Goal: Task Accomplishment & Management: Use online tool/utility

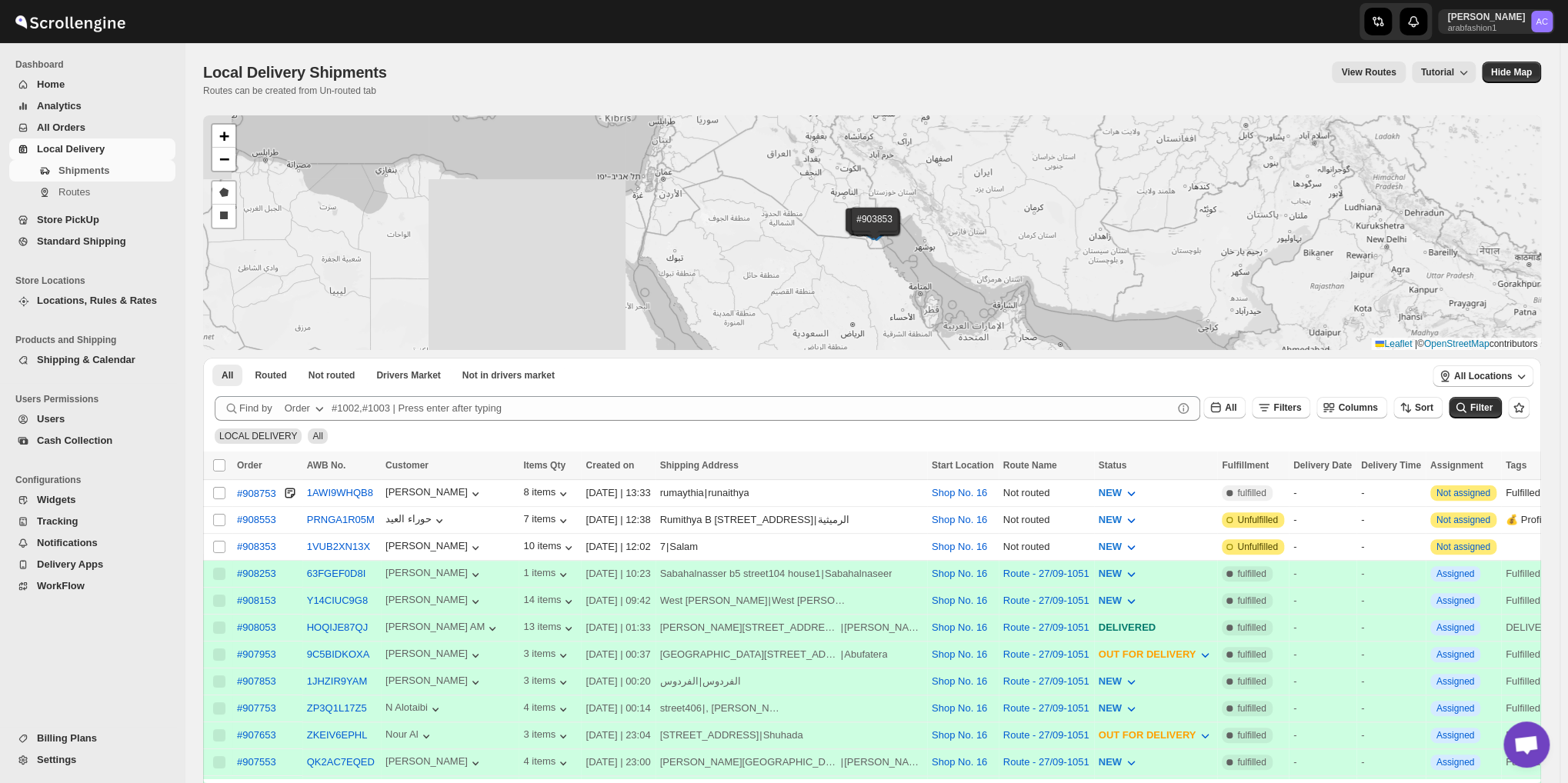
click at [322, 148] on div "#908753 #908553 #908353 #908253 #908153 #908053 #907953 #907853 #907753 #907653…" at bounding box center [872, 233] width 1338 height 235
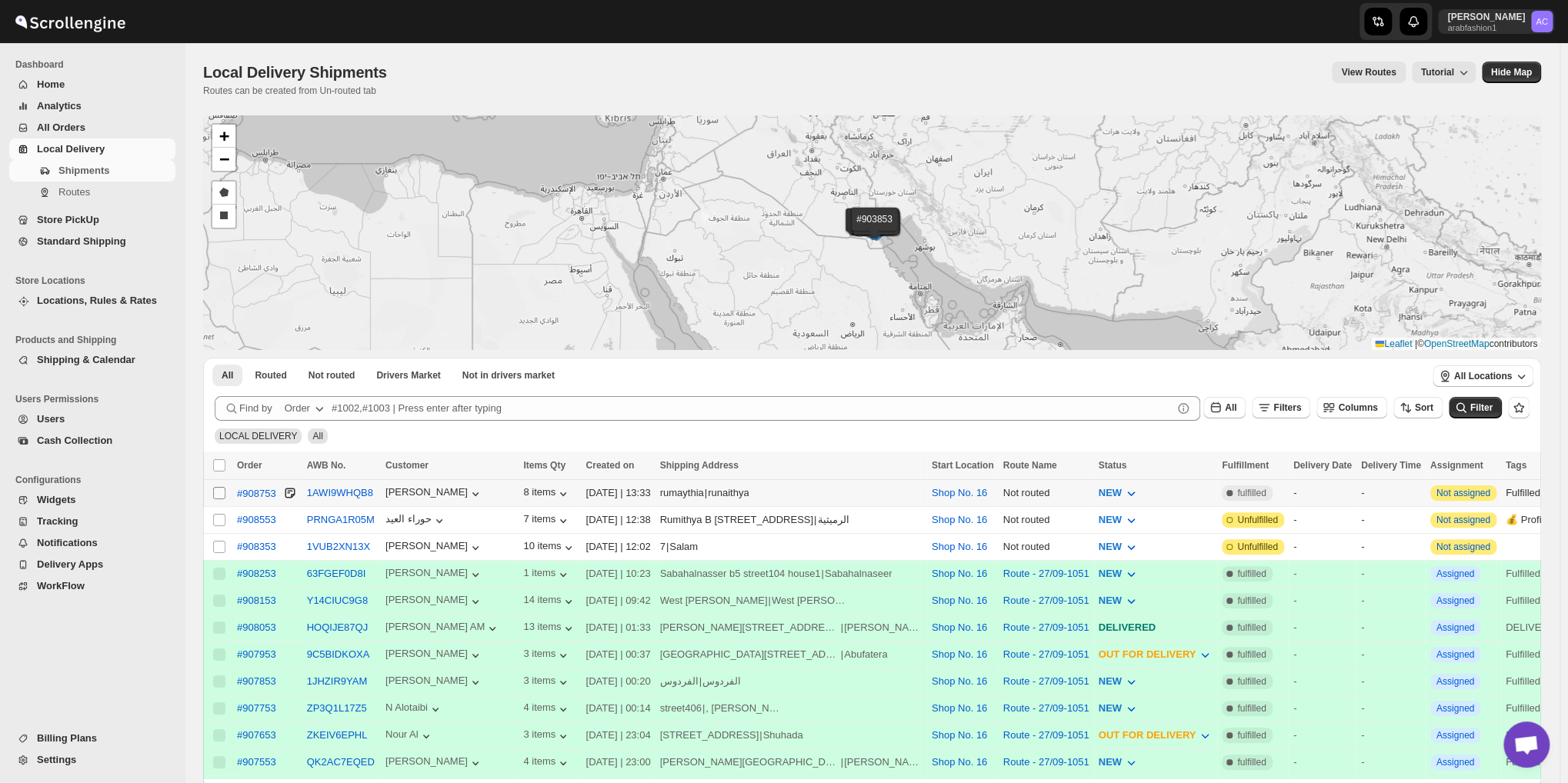
click at [216, 493] on input "Select shipment" at bounding box center [219, 492] width 12 height 12
checkbox input "true"
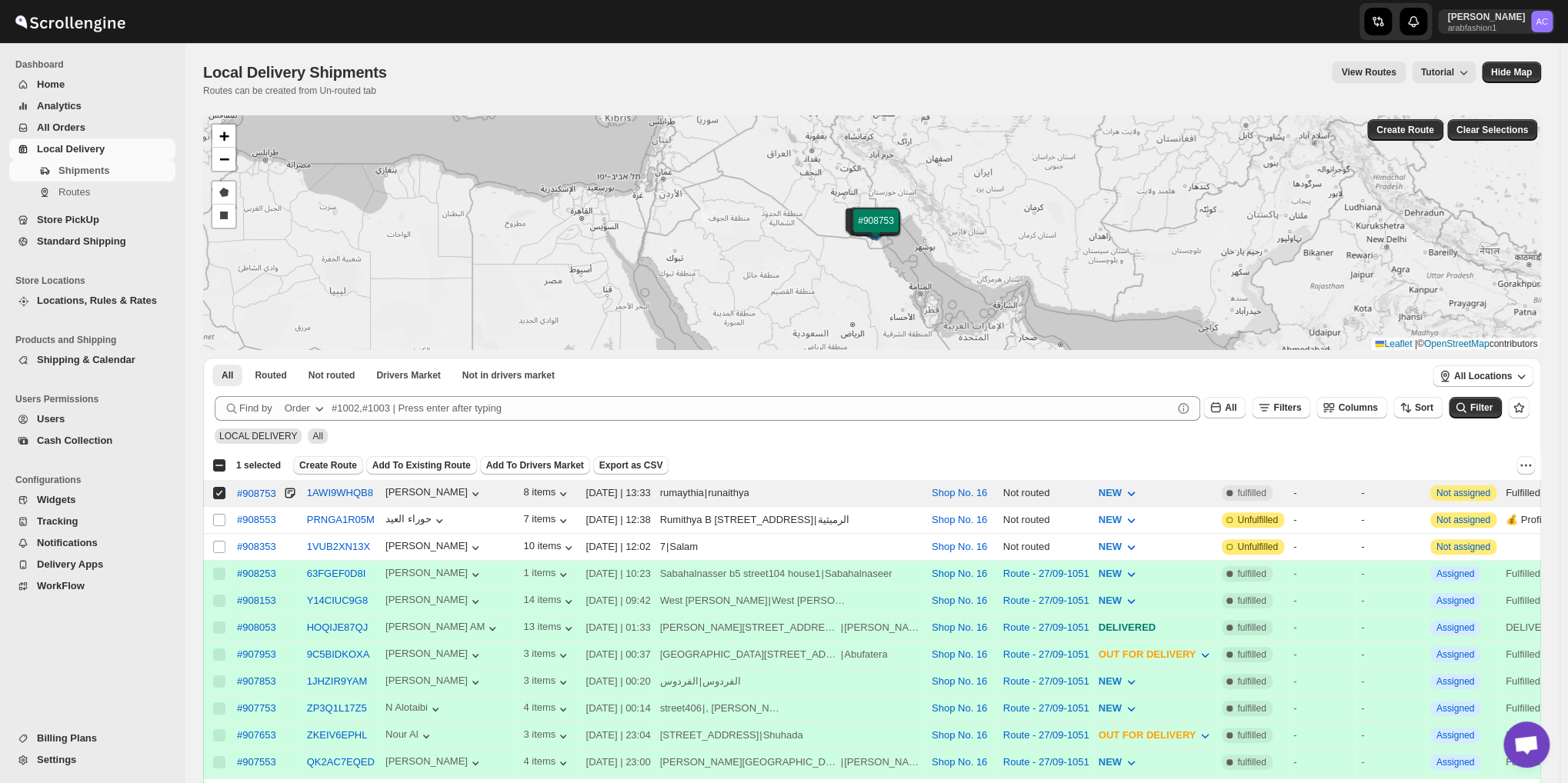
click at [323, 463] on span "Create Route" at bounding box center [328, 465] width 58 height 12
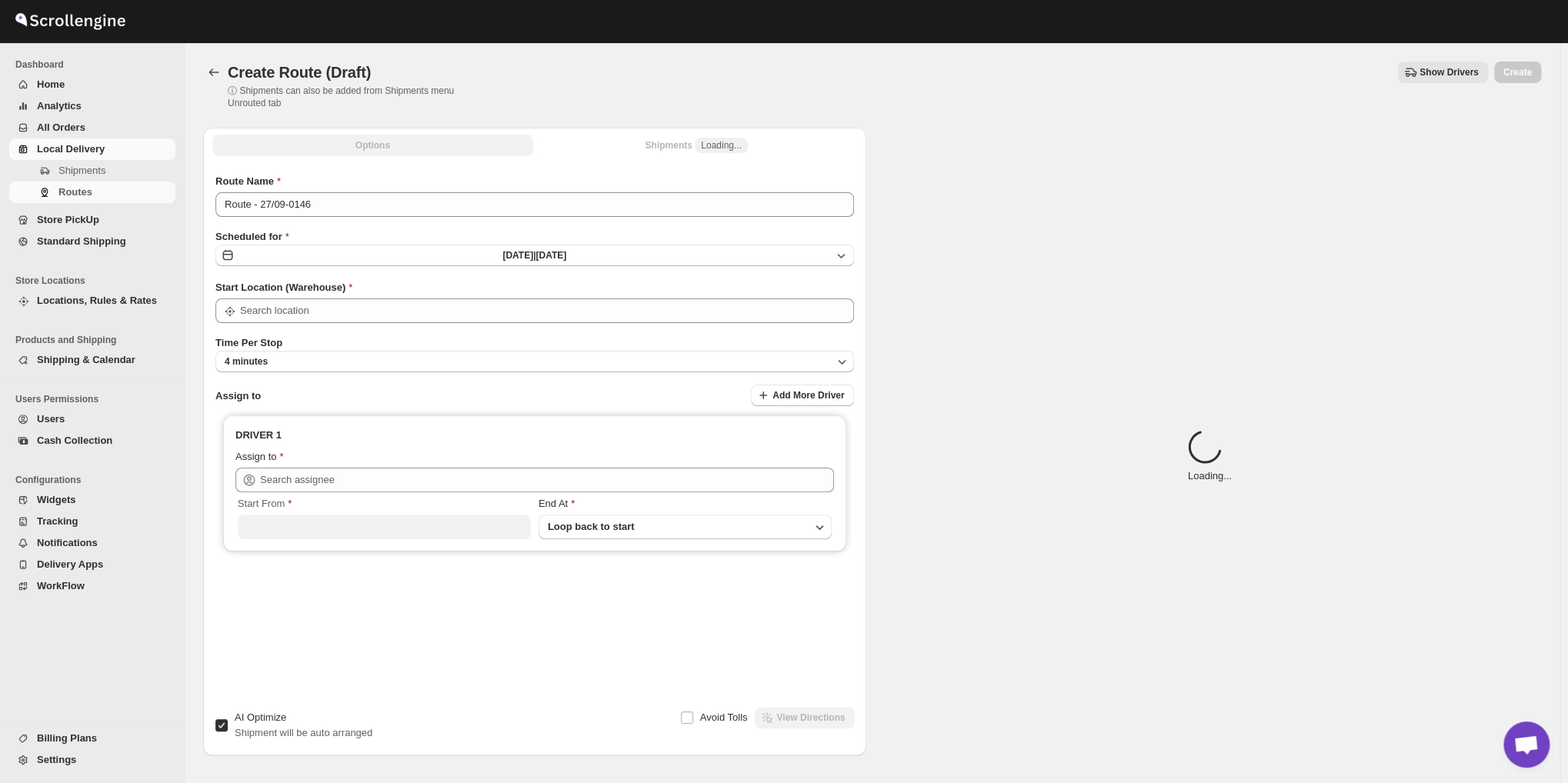
type input "Shop No. 16"
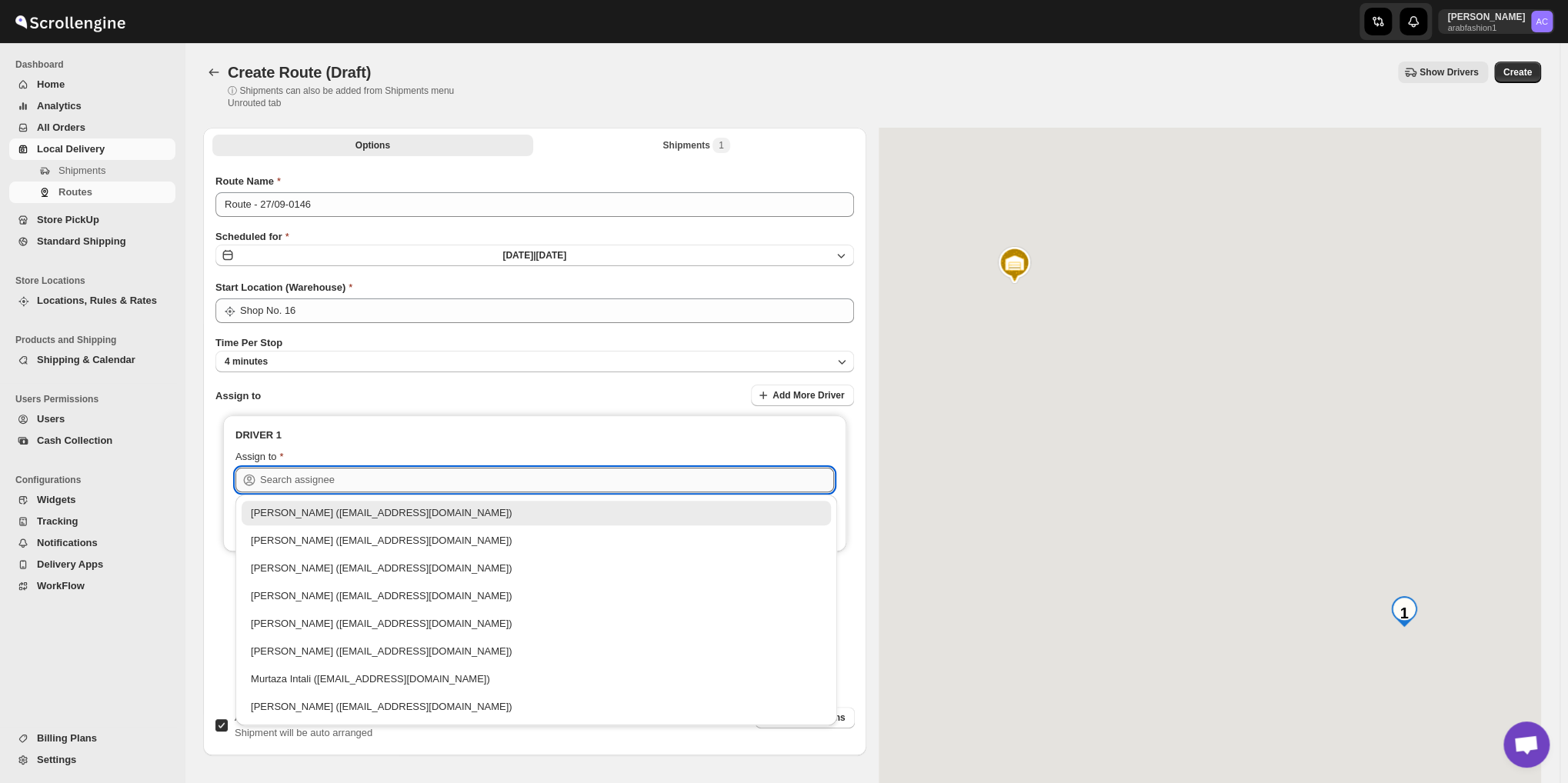
click at [445, 477] on input "text" at bounding box center [547, 480] width 574 height 24
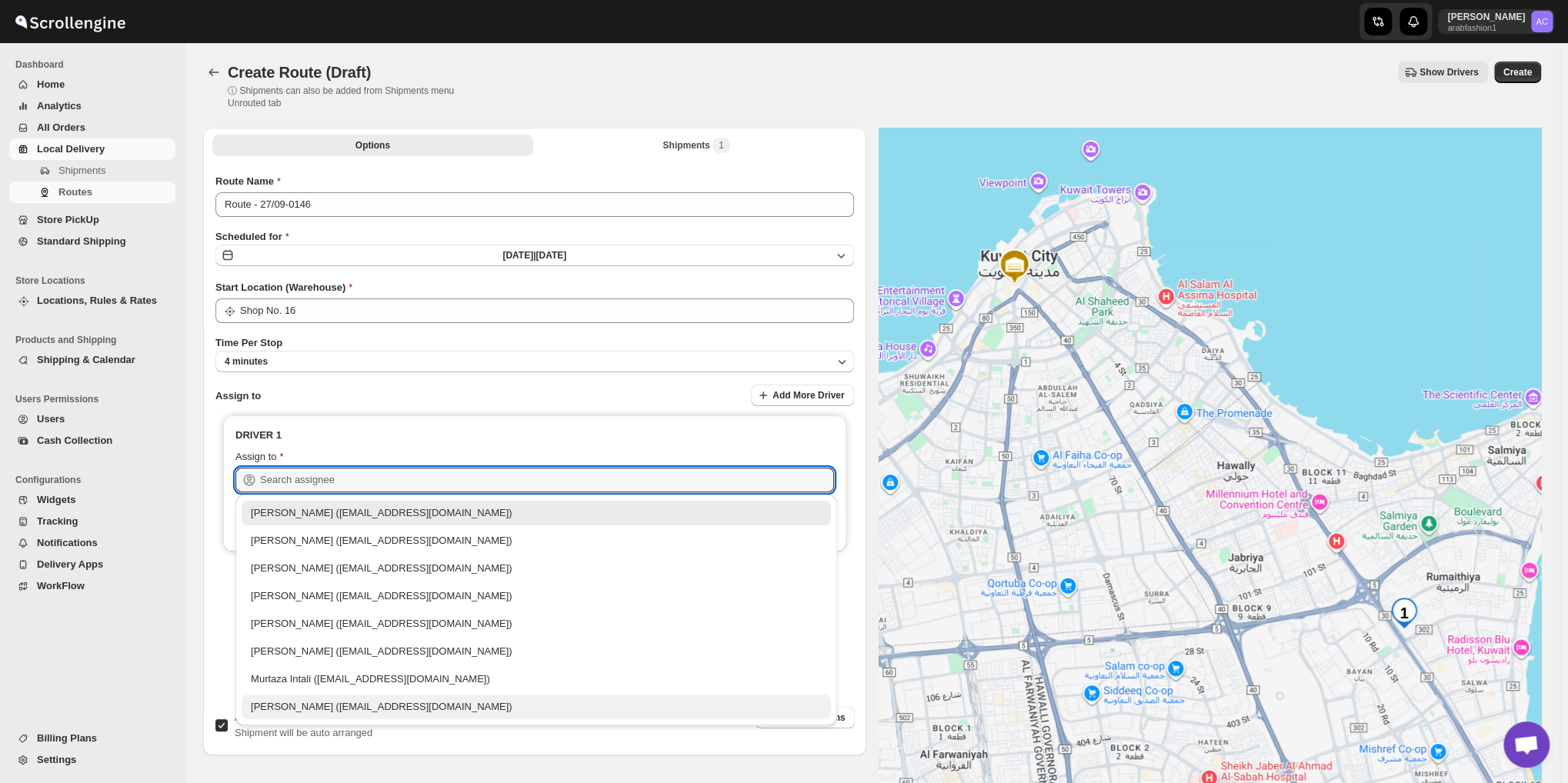
click at [333, 709] on div "[PERSON_NAME] ([EMAIL_ADDRESS][DOMAIN_NAME])" at bounding box center [535, 707] width 571 height 15
type input "[PERSON_NAME] ([EMAIL_ADDRESS][DOMAIN_NAME])"
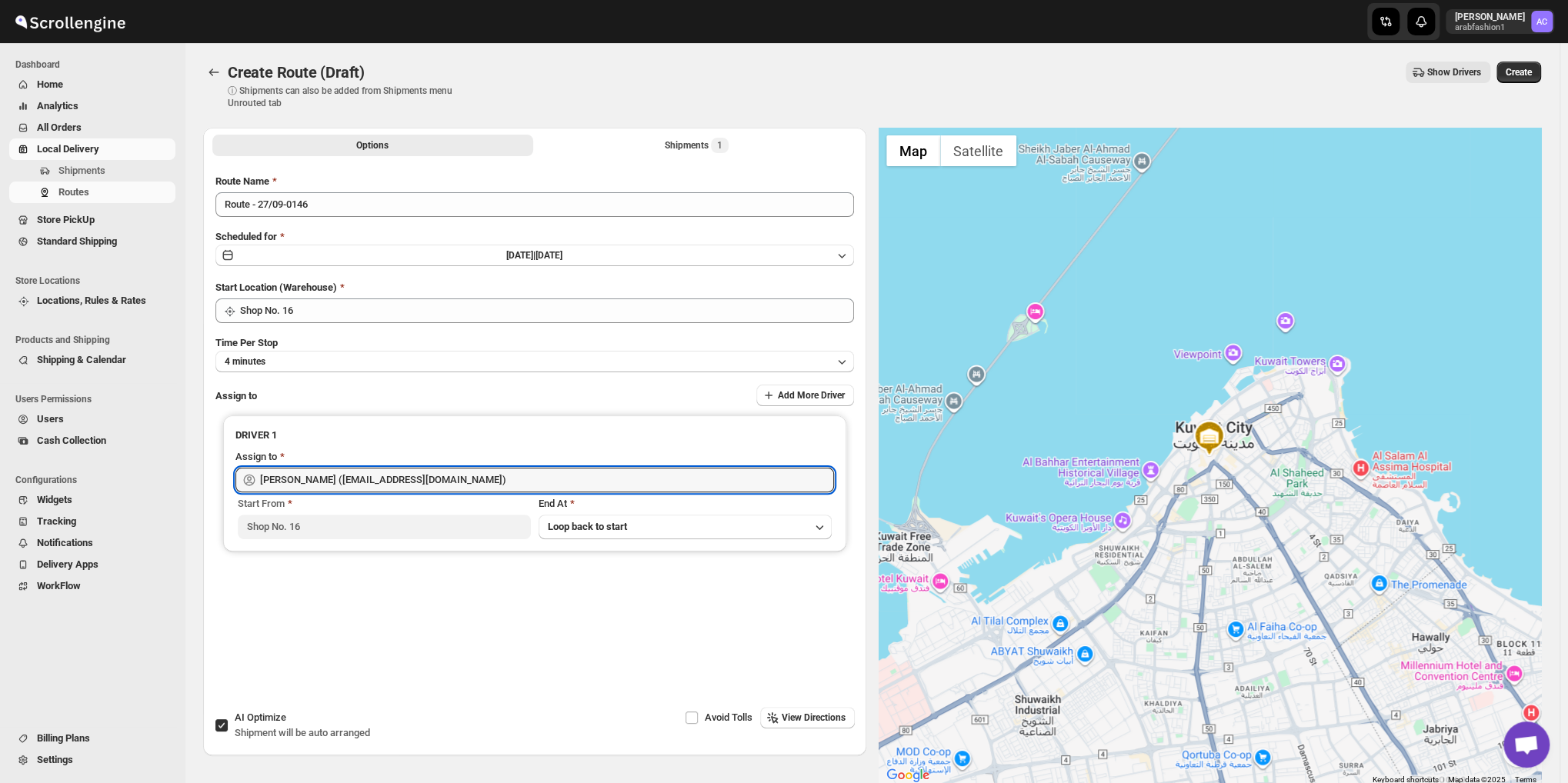
drag, startPoint x: 509, startPoint y: 477, endPoint x: 132, endPoint y: 484, distance: 377.1
click at [120, 491] on div "Skip to content [PERSON_NAME] arabfashion1 AC Dashboard Home Analytics All Orde…" at bounding box center [784, 431] width 1568 height 862
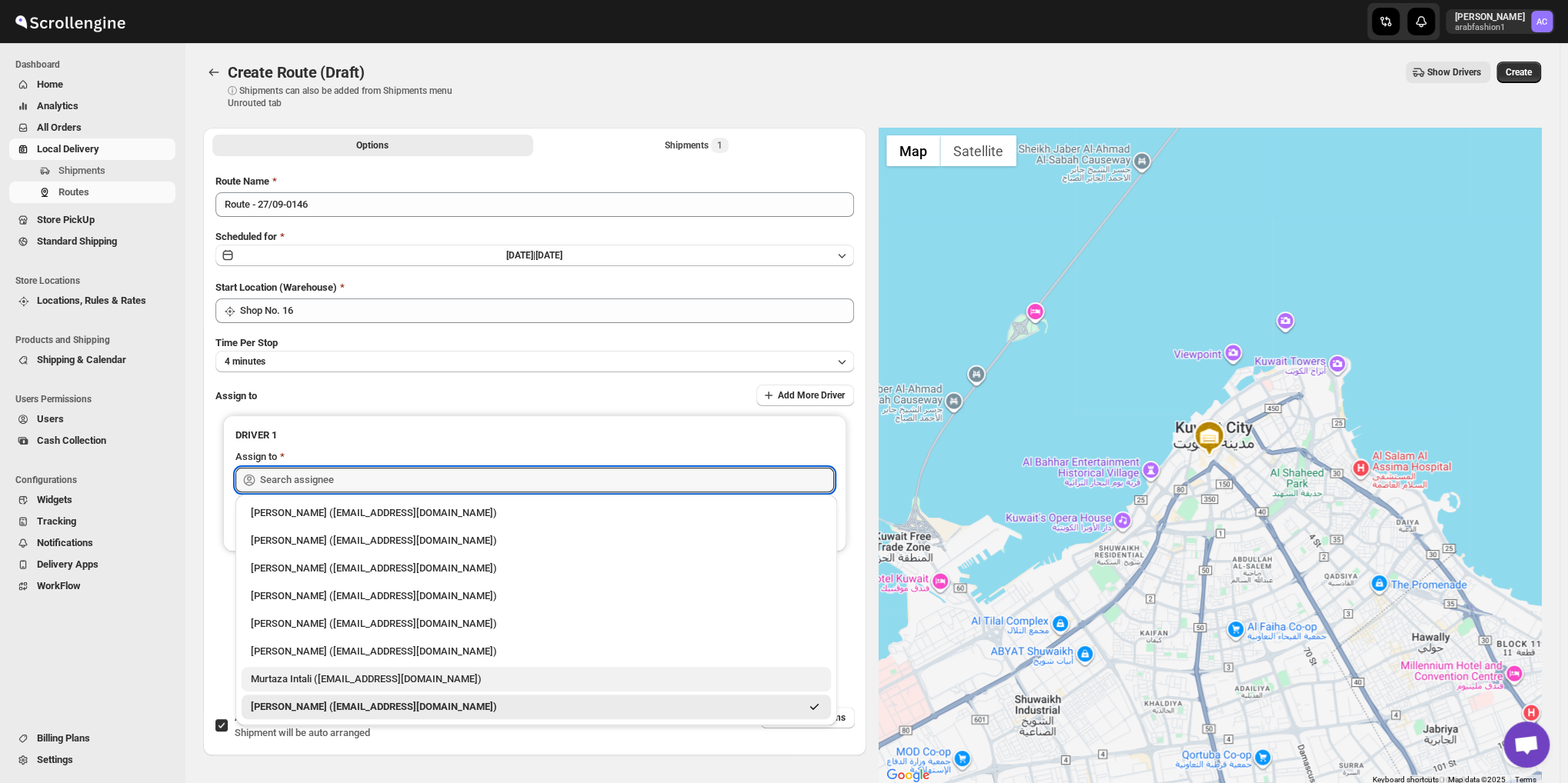
click at [317, 683] on div "Murtaza Intali ([EMAIL_ADDRESS][DOMAIN_NAME])" at bounding box center [535, 679] width 571 height 15
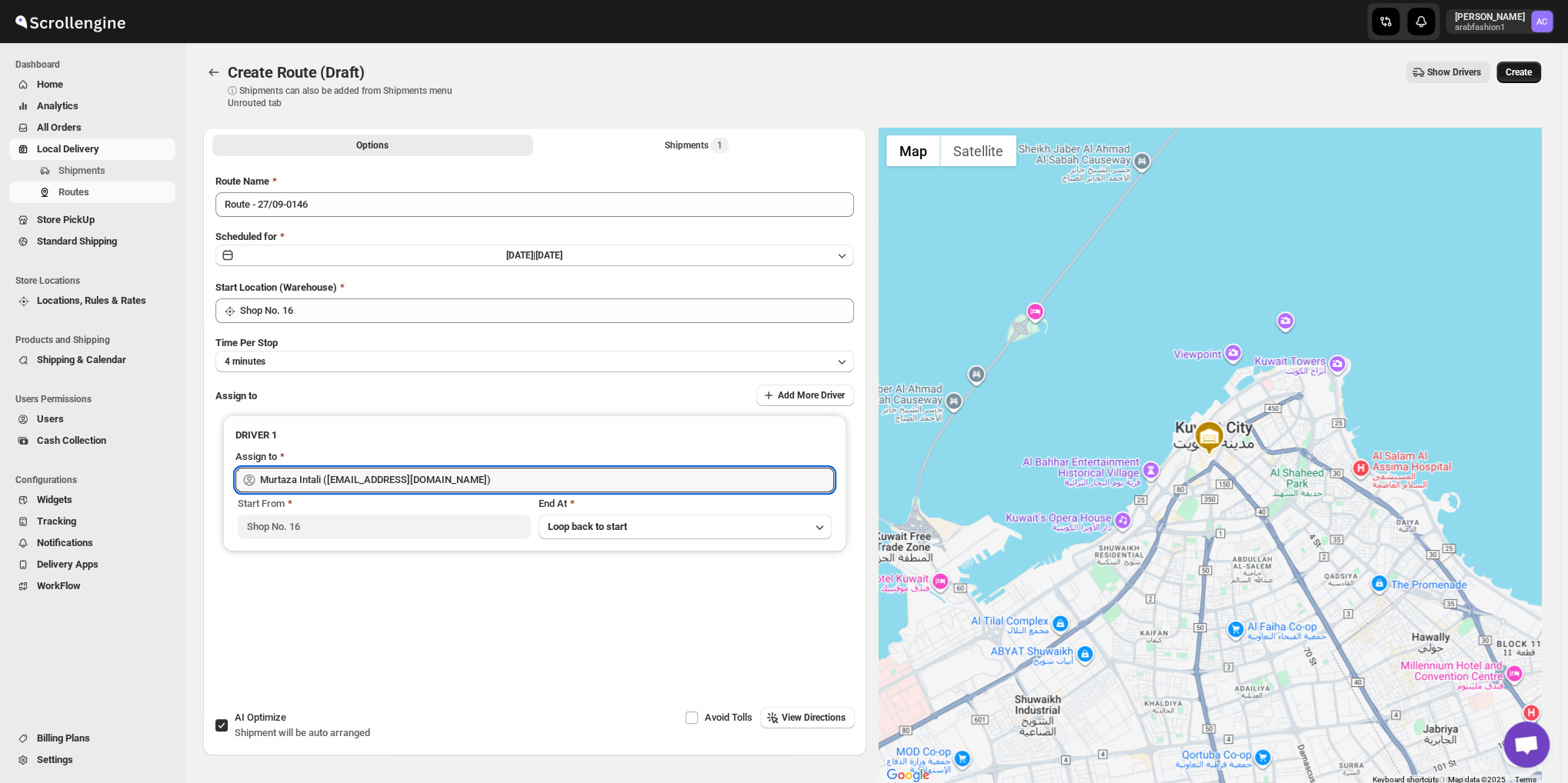
type input "Murtaza Intali ([EMAIL_ADDRESS][DOMAIN_NAME])"
click at [1525, 77] on span "Create" at bounding box center [1519, 72] width 26 height 12
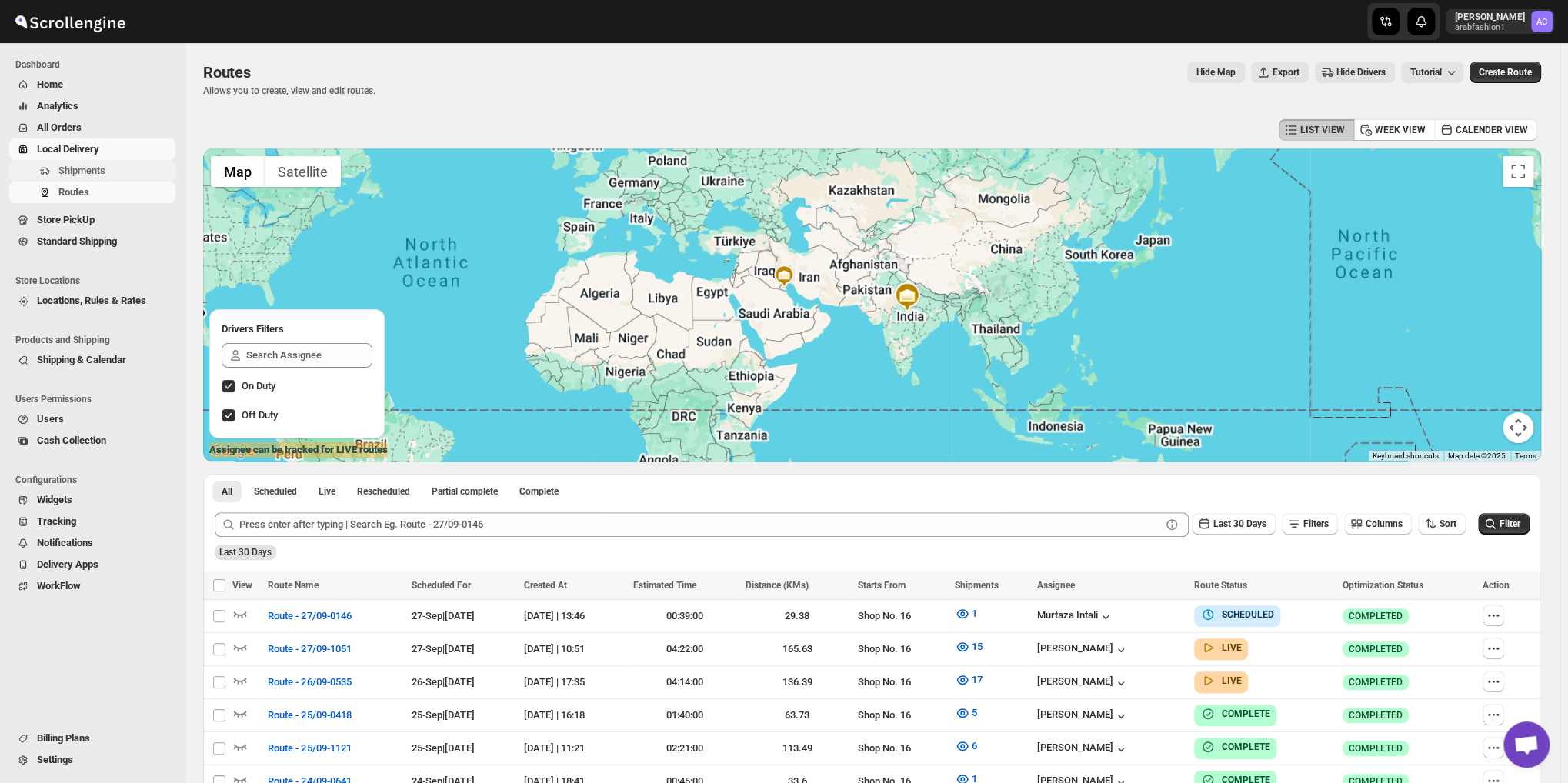
click at [95, 173] on span "Shipments" at bounding box center [82, 170] width 47 height 11
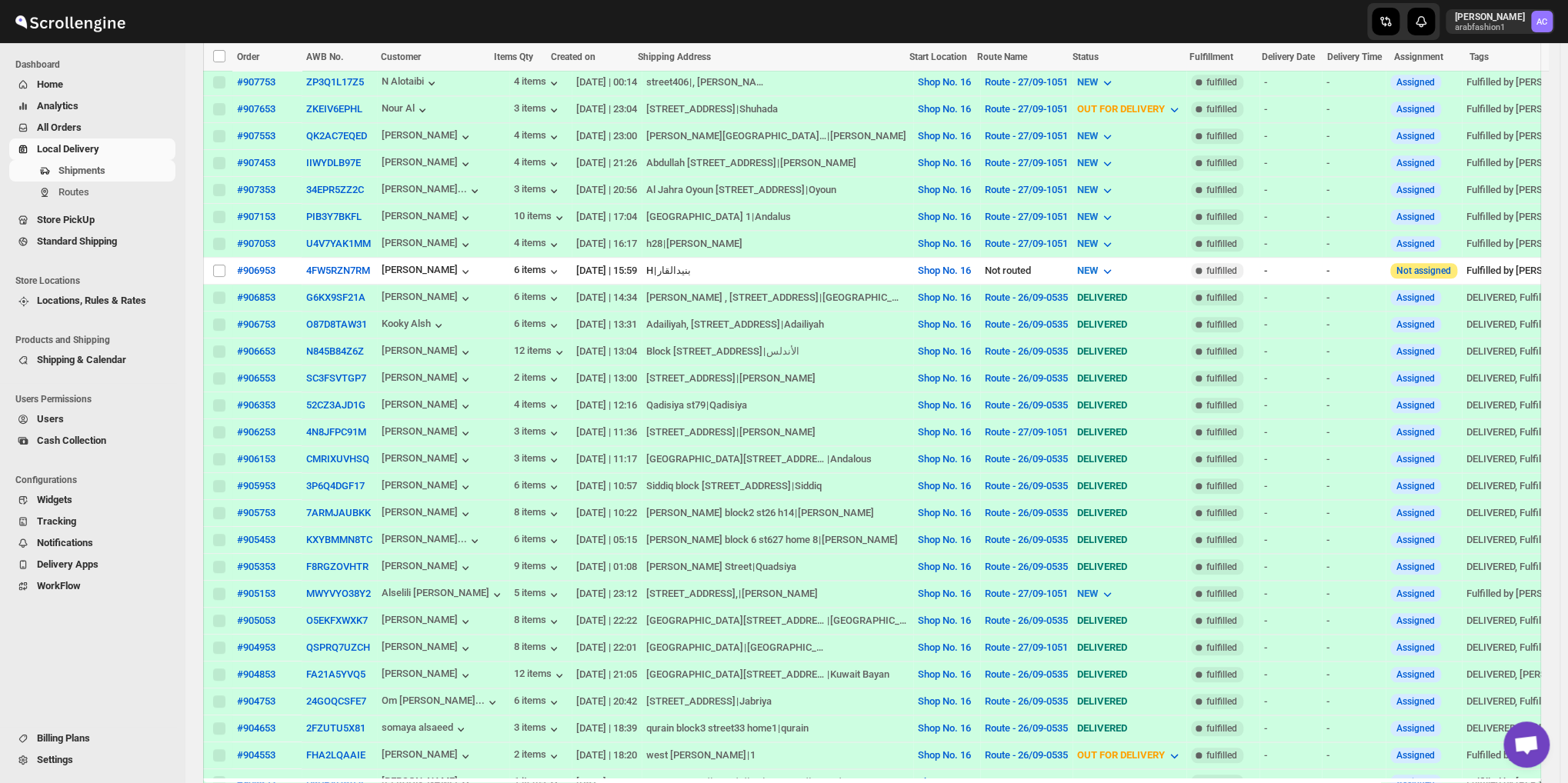
scroll to position [395, 0]
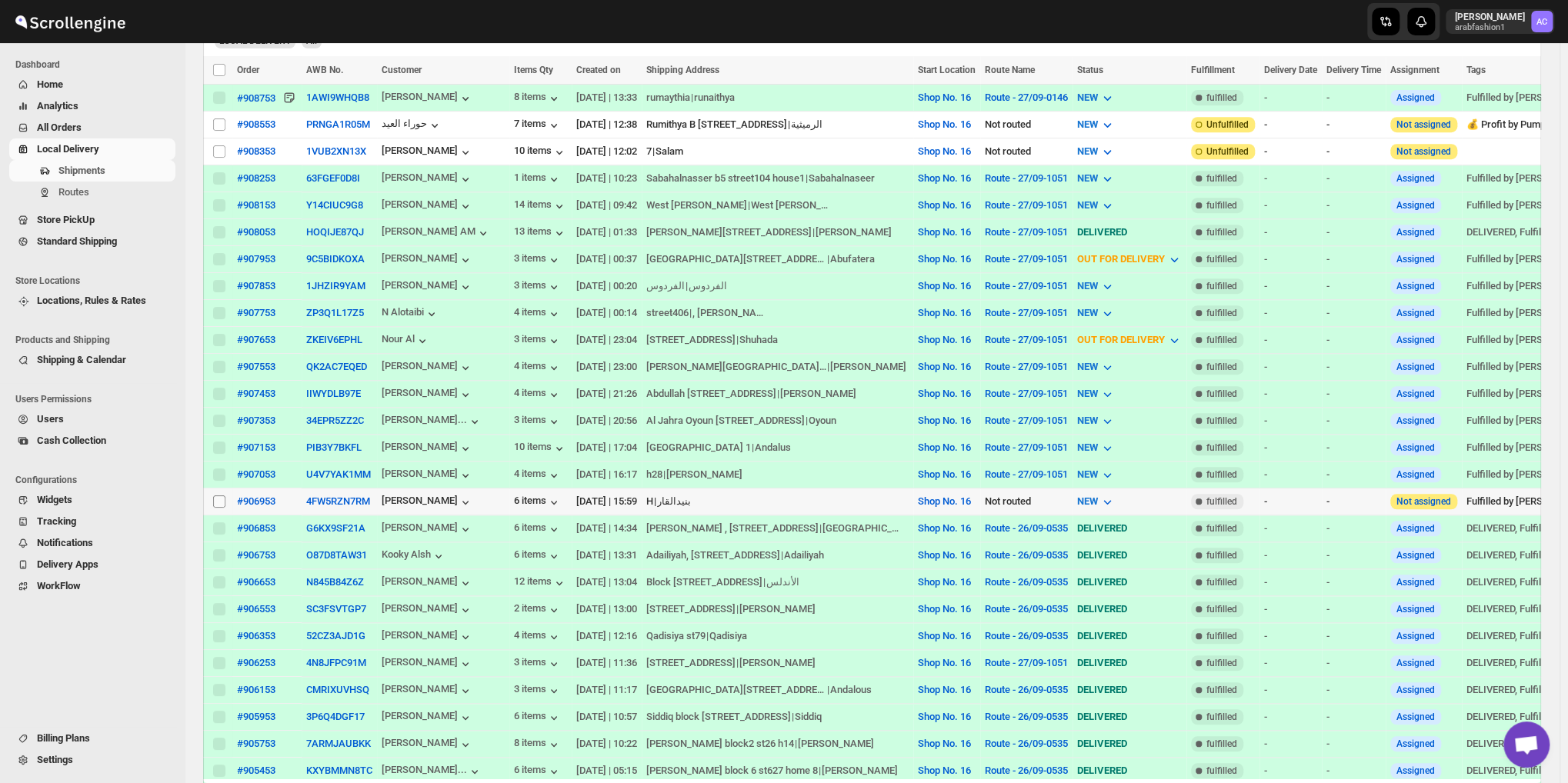
click at [221, 495] on input "Select shipment" at bounding box center [219, 501] width 12 height 12
checkbox input "true"
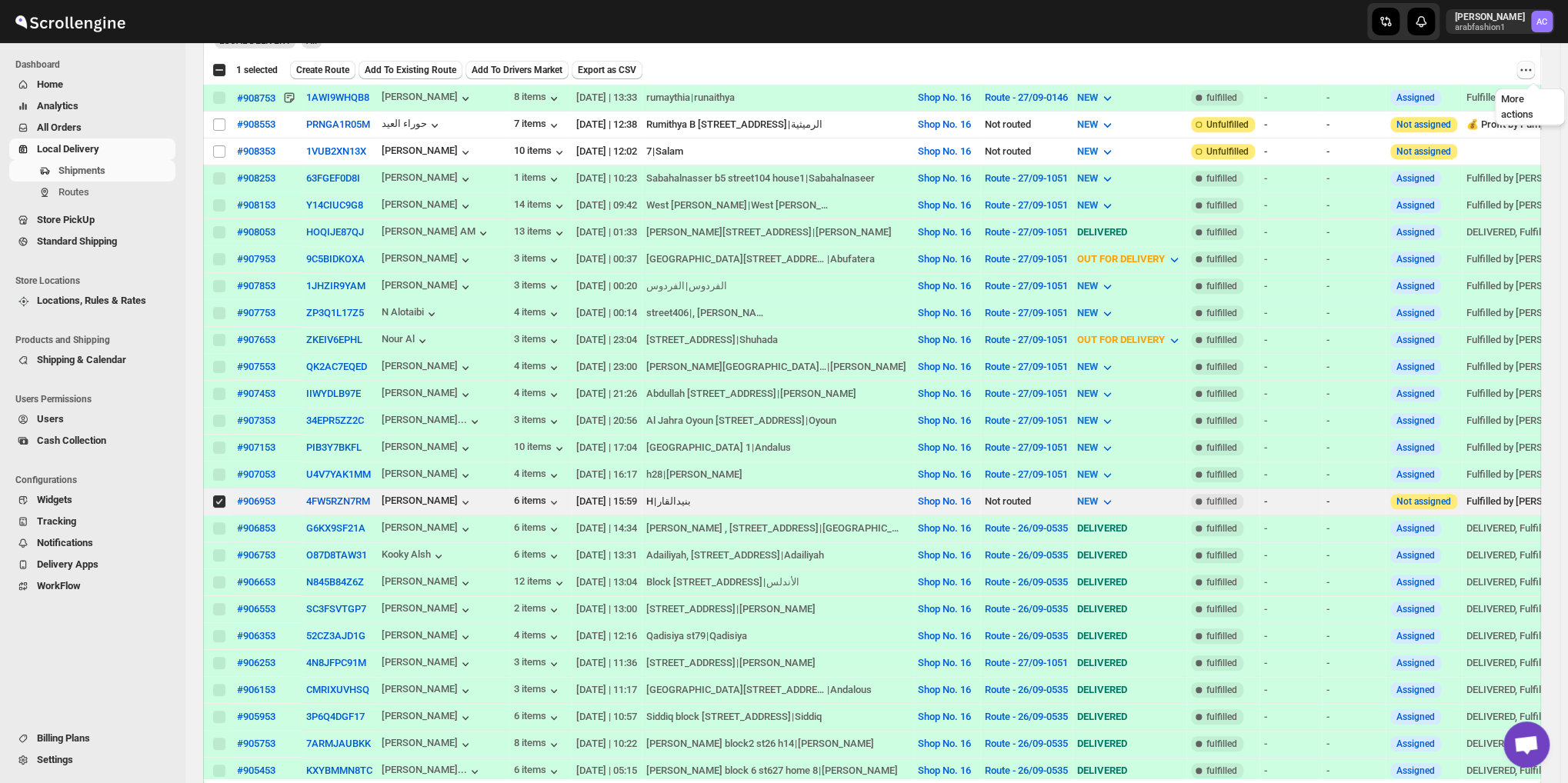
click at [1530, 67] on icon "More actions" at bounding box center [1526, 70] width 15 height 15
click at [1450, 131] on span "MOVE TO STANDARD SHIPPING" at bounding box center [1461, 125] width 143 height 11
